Goal: Task Accomplishment & Management: Manage account settings

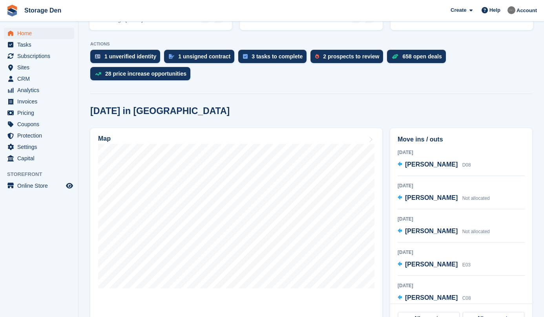
scroll to position [143, 0]
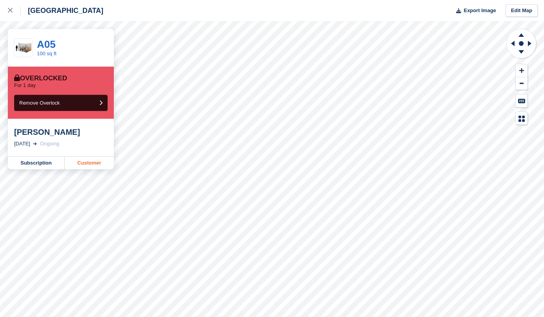
click at [89, 158] on link "Customer" at bounding box center [89, 163] width 49 height 13
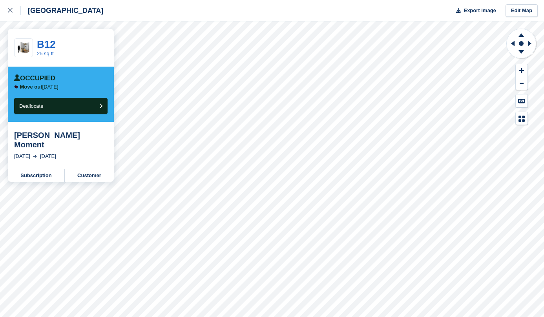
click at [477, 0] on div "Aberdeen Export Image Edit Map" at bounding box center [272, 10] width 544 height 21
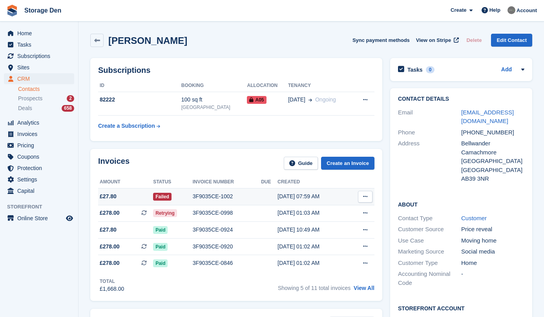
click at [131, 197] on span "£27.80" at bounding box center [125, 197] width 55 height 8
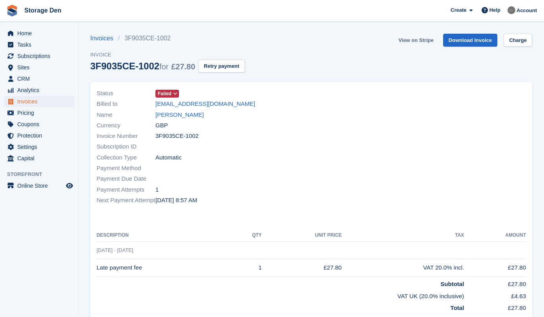
click at [410, 40] on link "View on Stripe" at bounding box center [415, 40] width 41 height 13
